Goal: Transaction & Acquisition: Purchase product/service

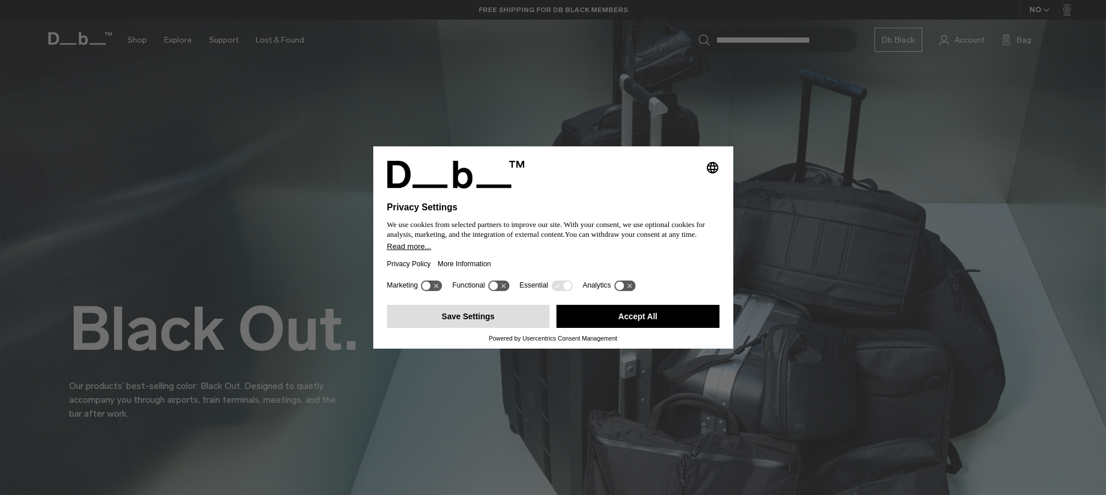
click at [502, 311] on button "Save Settings" at bounding box center [468, 316] width 163 height 23
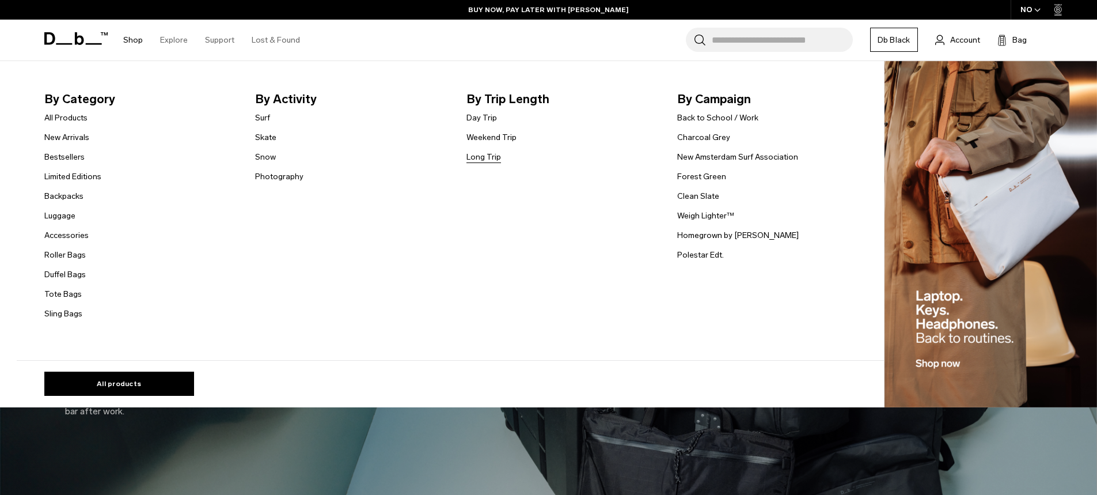
click at [496, 157] on link "Long Trip" at bounding box center [484, 157] width 35 height 12
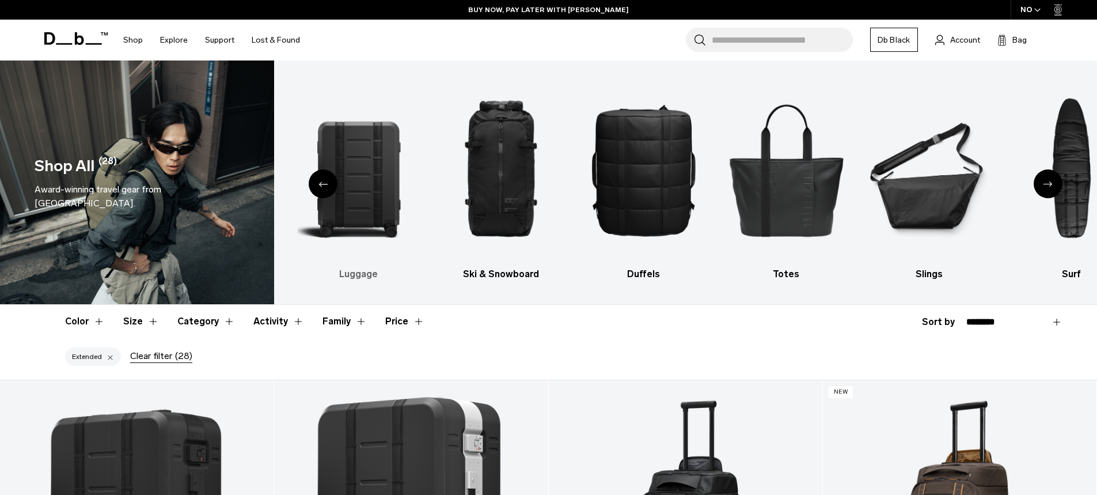
click at [389, 210] on img "2 / 10" at bounding box center [358, 170] width 123 height 184
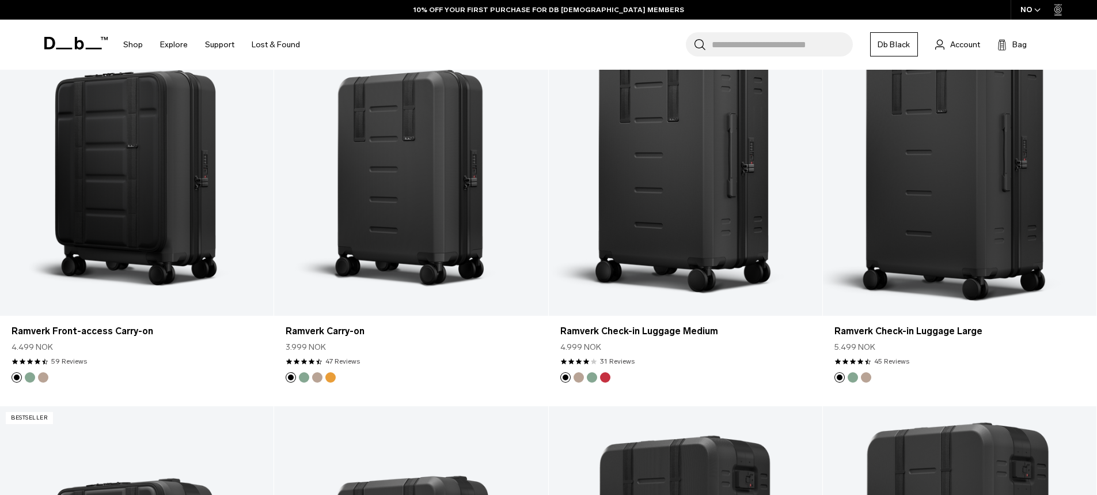
scroll to position [1152, 0]
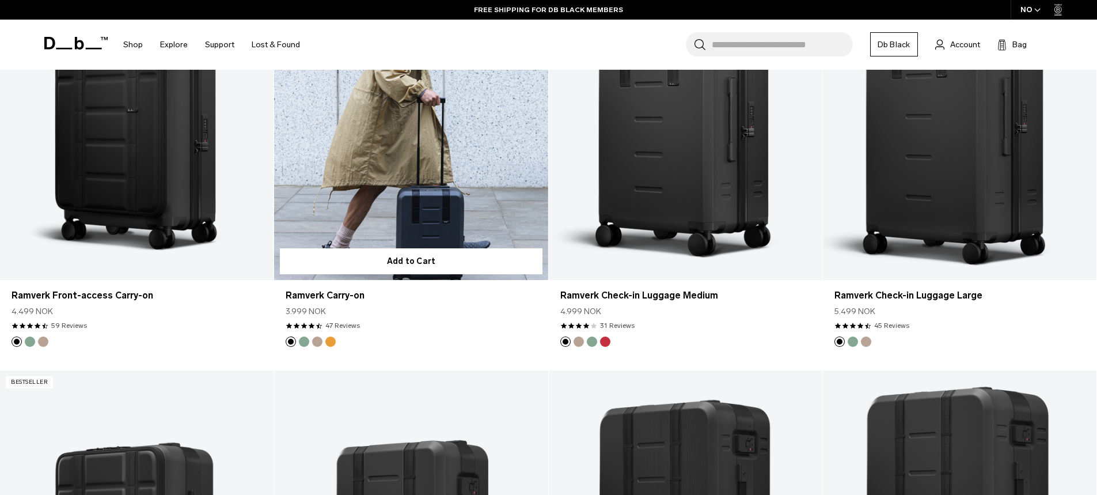
click at [432, 206] on link "Ramverk Carry-on" at bounding box center [411, 128] width 274 height 304
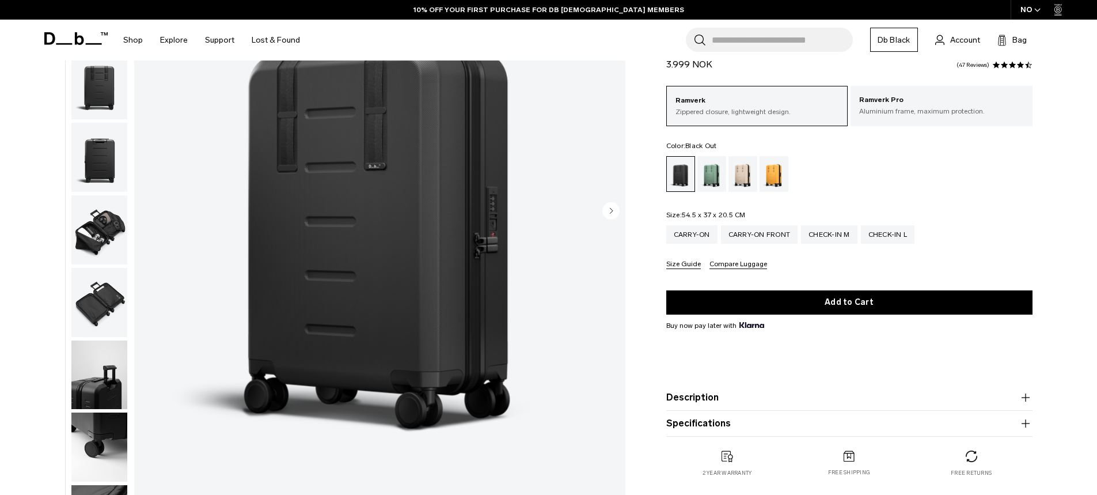
click at [608, 210] on circle "Next slide" at bounding box center [611, 210] width 17 height 17
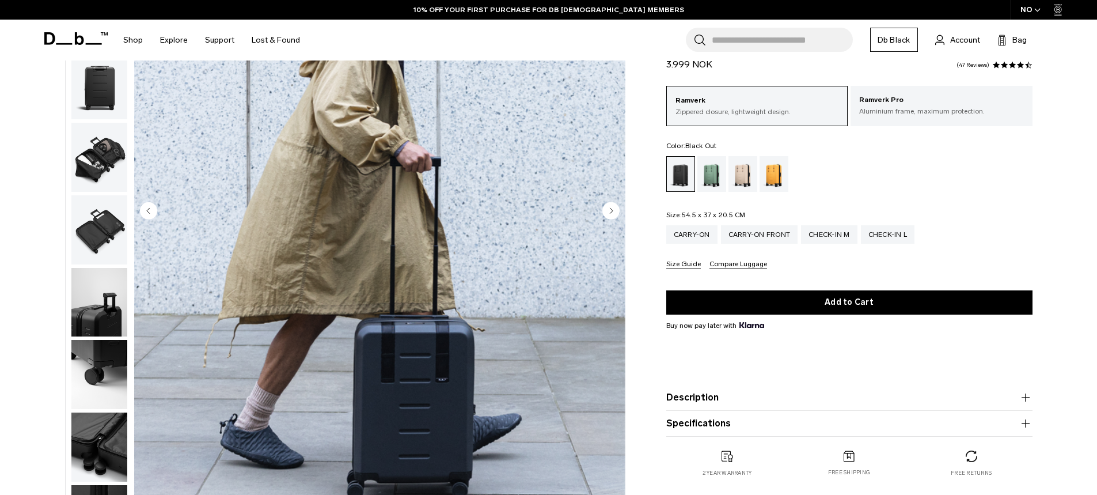
click at [613, 203] on circle "Next slide" at bounding box center [611, 210] width 17 height 17
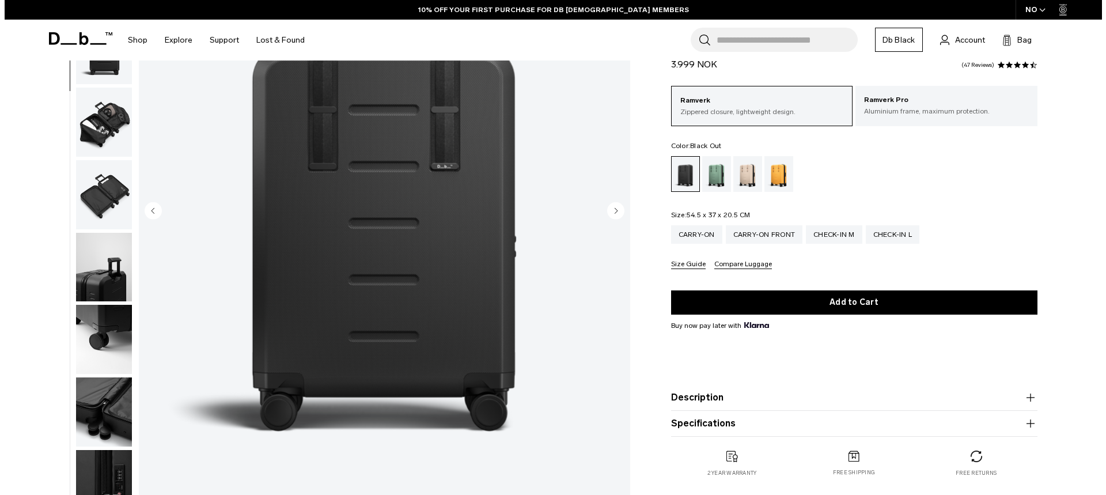
scroll to position [109, 0]
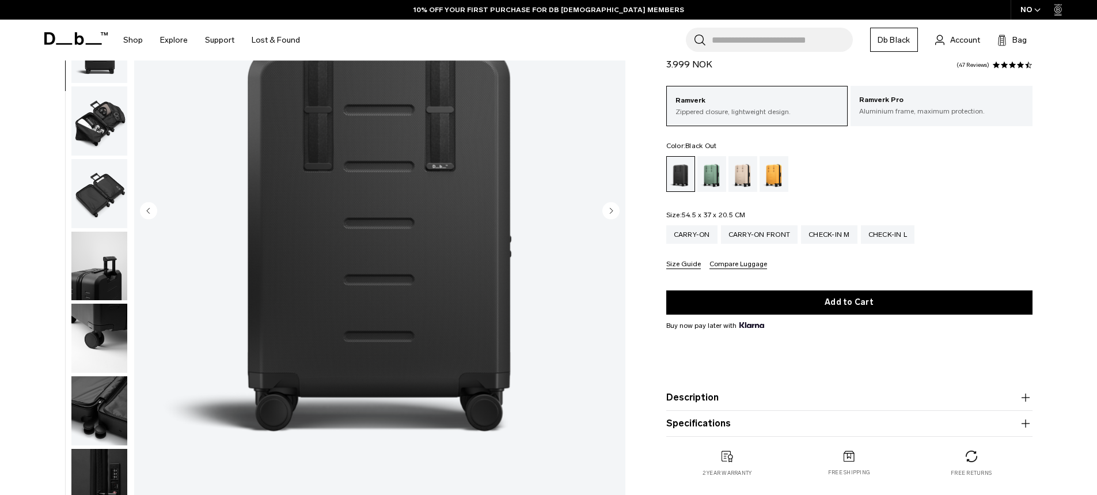
click at [613, 203] on circle "Next slide" at bounding box center [611, 210] width 17 height 17
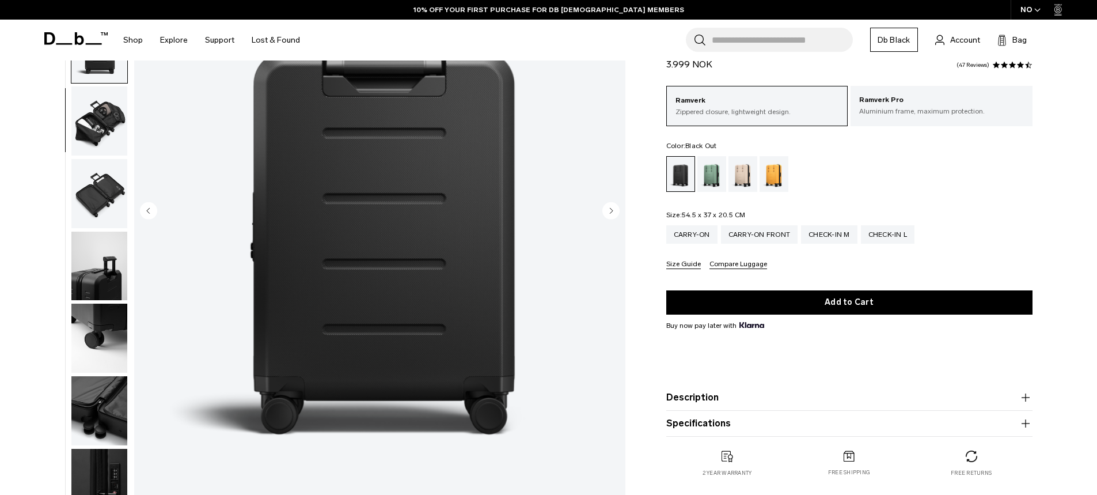
click at [613, 203] on circle "Next slide" at bounding box center [611, 210] width 17 height 17
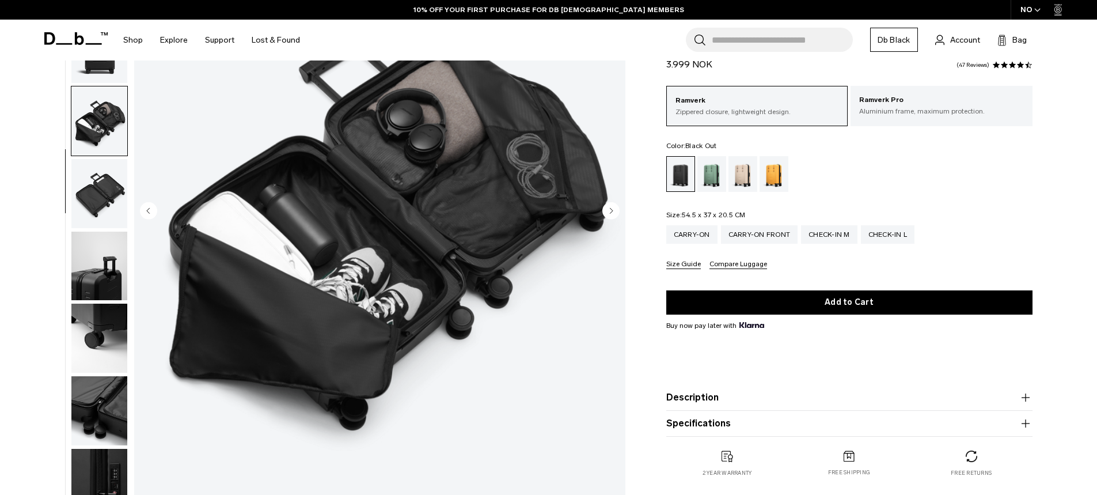
click at [613, 203] on circle "Next slide" at bounding box center [611, 210] width 17 height 17
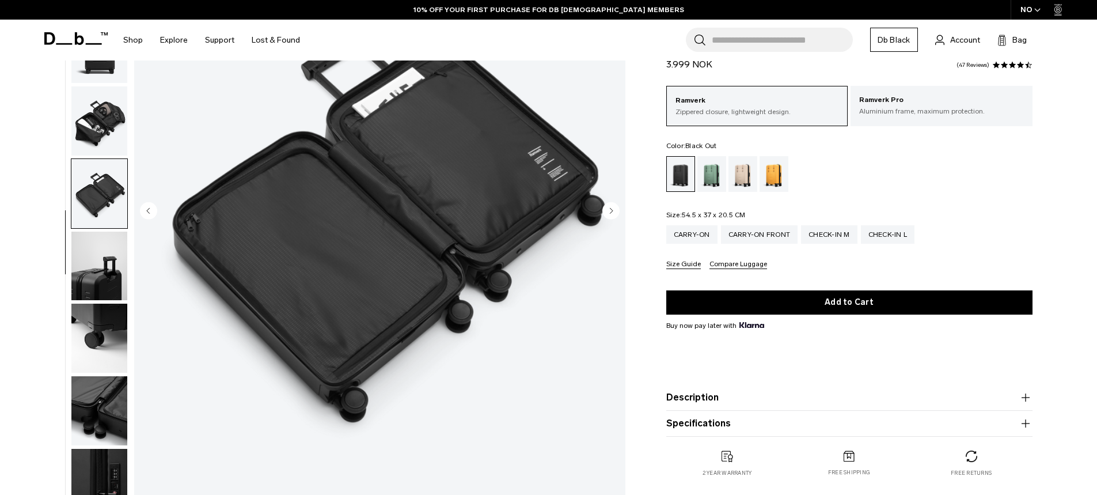
click at [614, 200] on img "6 / 10" at bounding box center [379, 212] width 491 height 614
